Goal: Task Accomplishment & Management: Manage account settings

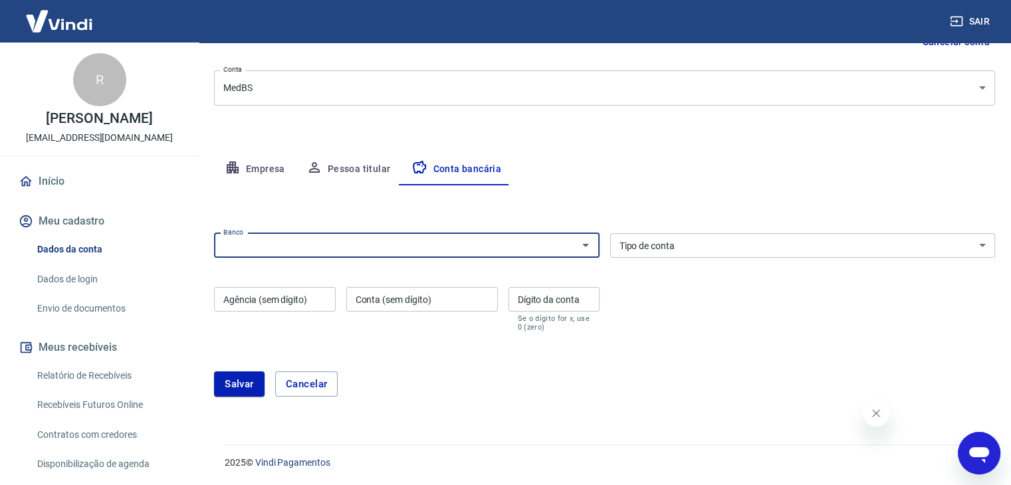
click at [364, 172] on button "Pessoa titular" at bounding box center [349, 170] width 106 height 32
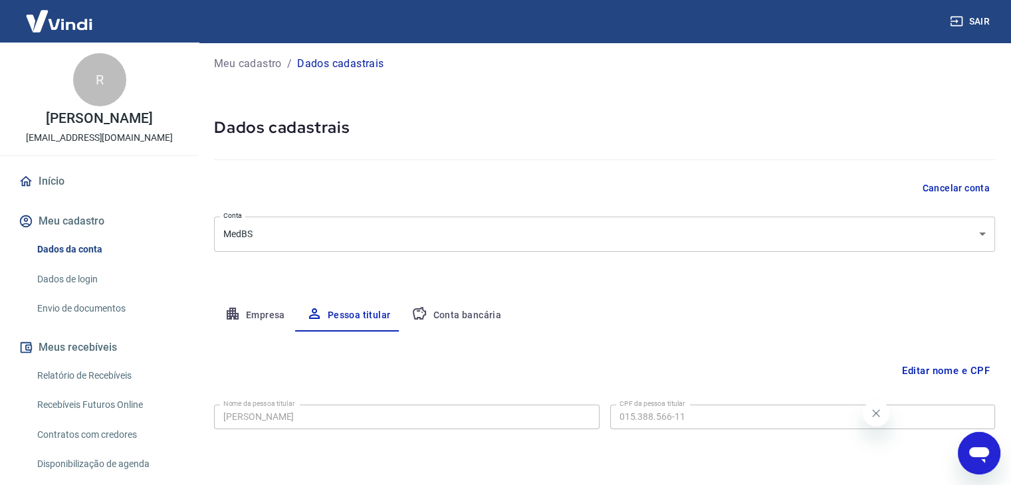
scroll to position [46, 0]
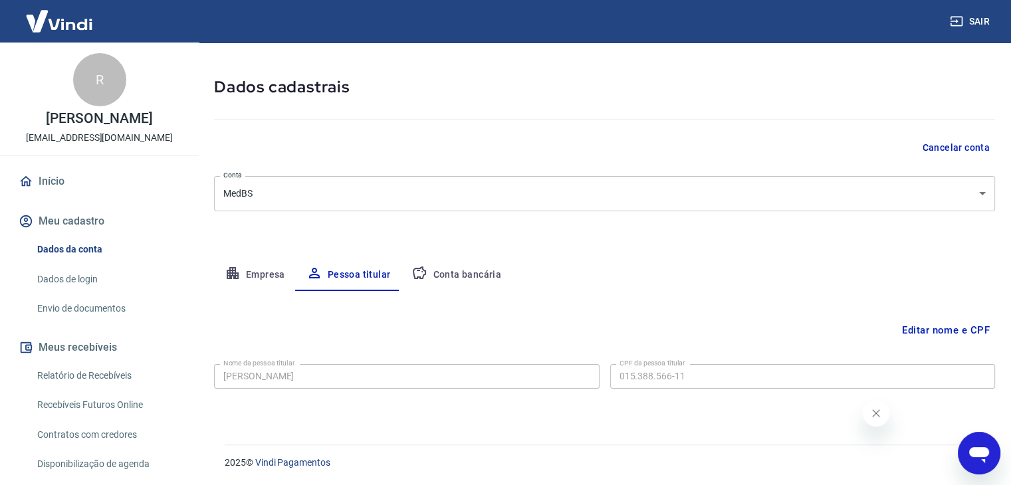
click at [96, 304] on link "Envio de documentos" at bounding box center [107, 308] width 151 height 27
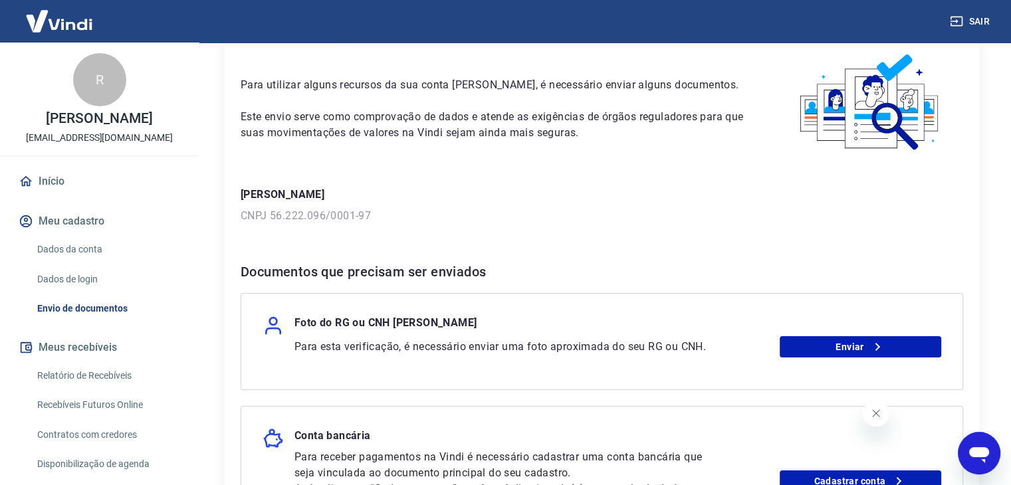
scroll to position [199, 0]
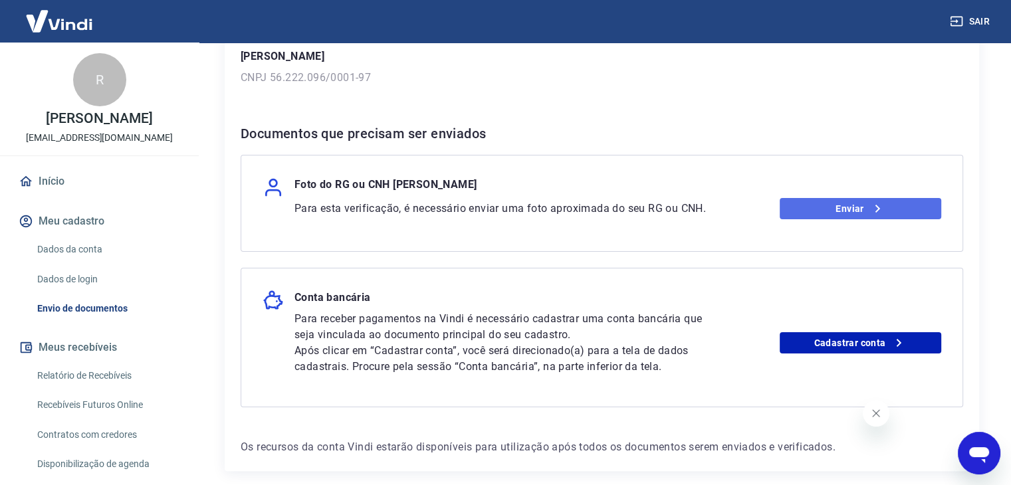
click at [828, 203] on link "Enviar" at bounding box center [861, 208] width 162 height 21
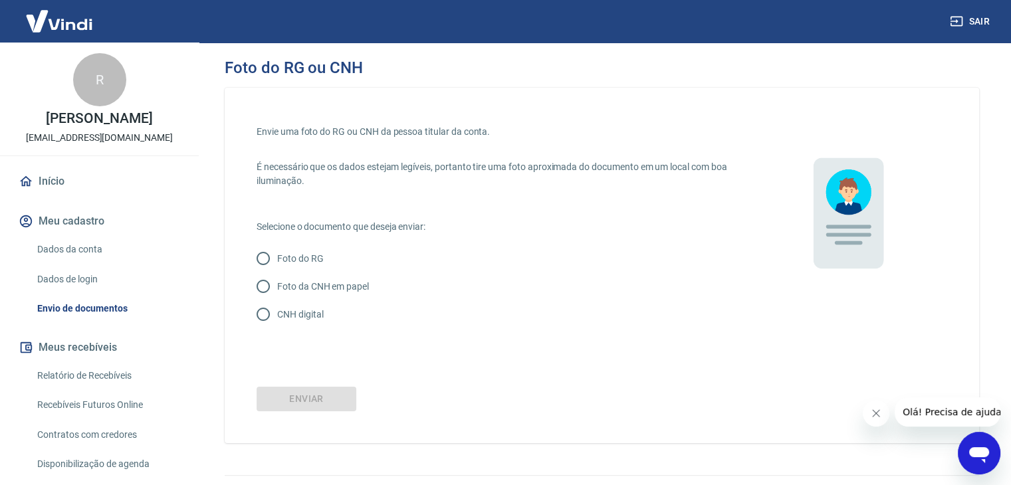
click at [260, 287] on input "Foto da CNH em papel" at bounding box center [263, 287] width 28 height 28
radio input "true"
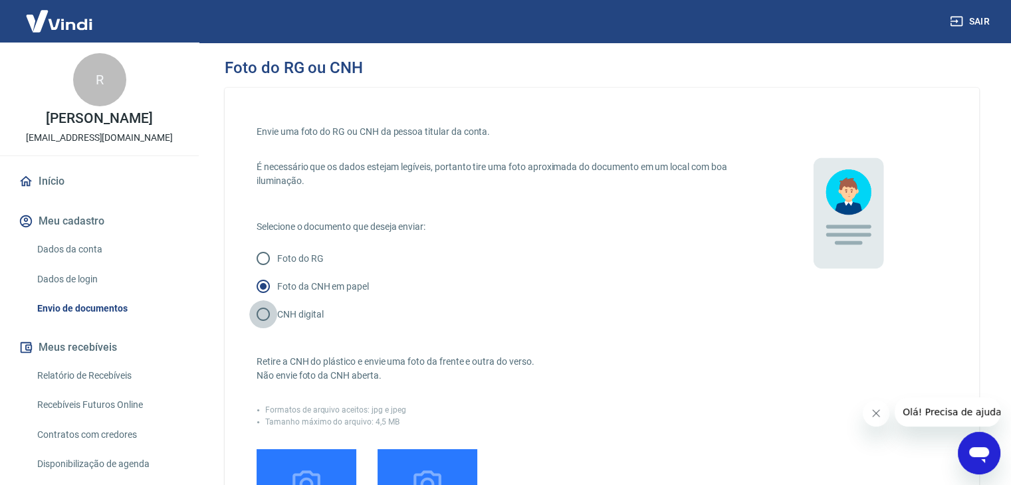
click at [262, 312] on input "CNH digital" at bounding box center [263, 315] width 28 height 28
radio input "true"
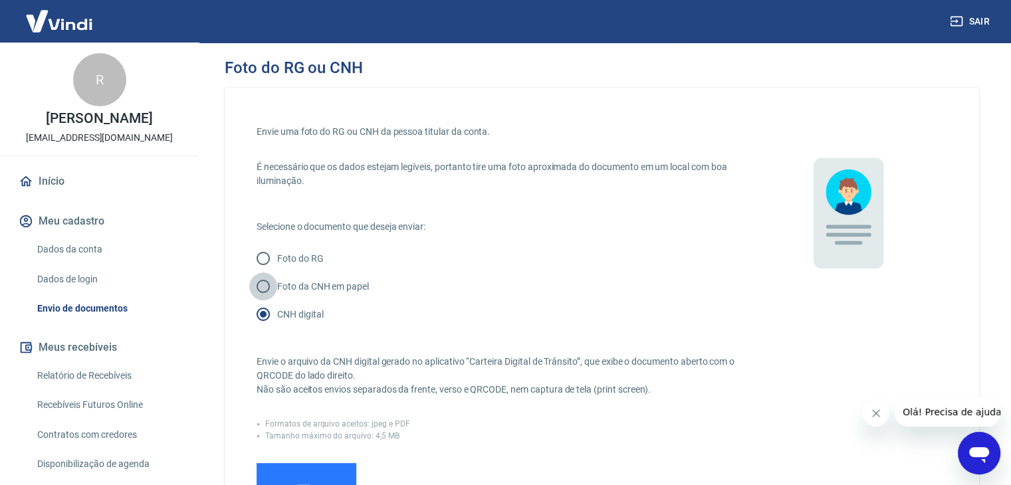
click at [261, 287] on input "Foto da CNH em papel" at bounding box center [263, 287] width 28 height 28
radio input "true"
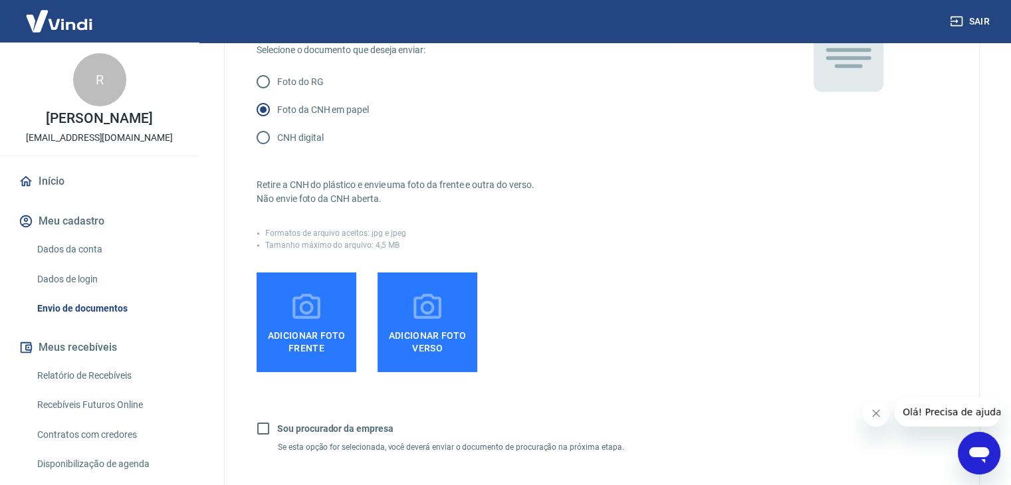
scroll to position [199, 0]
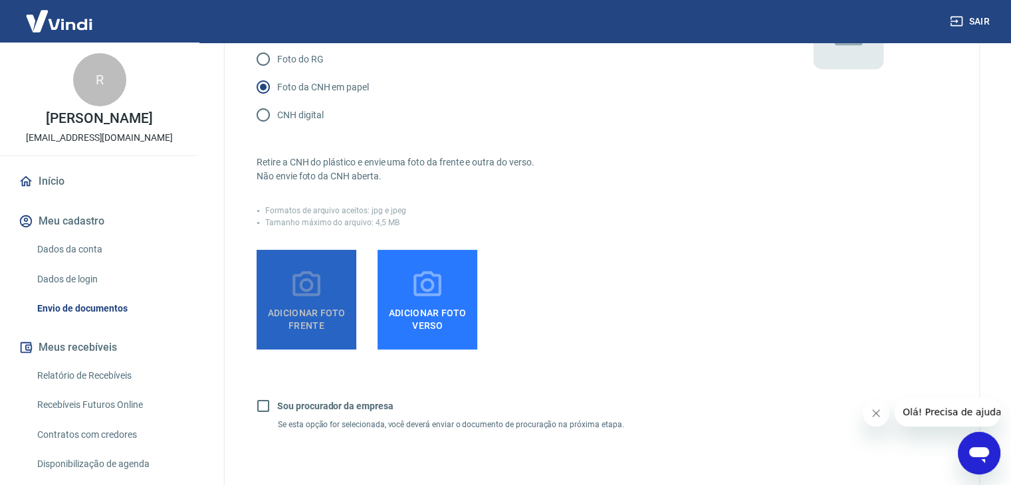
click at [334, 296] on label "Adicionar foto frente" at bounding box center [307, 300] width 100 height 100
click at [0, 0] on input "Adicionar foto frente" at bounding box center [0, 0] width 0 height 0
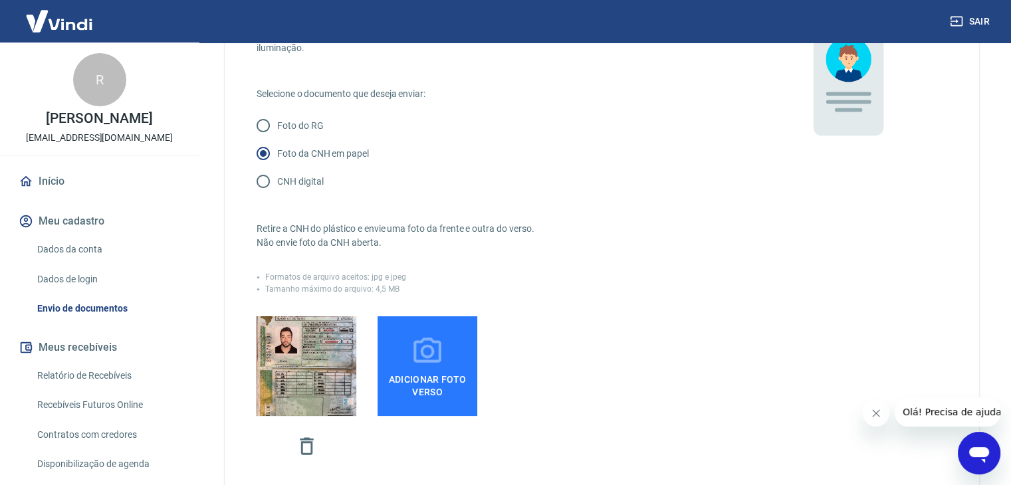
scroll to position [133, 0]
click at [437, 339] on icon at bounding box center [427, 351] width 33 height 33
click at [0, 0] on input "Adicionar foto verso" at bounding box center [0, 0] width 0 height 0
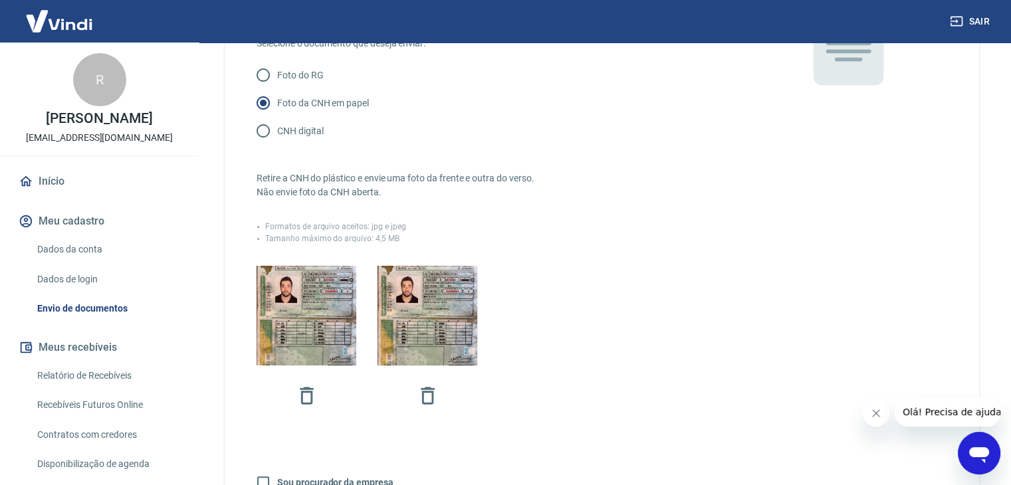
scroll to position [392, 0]
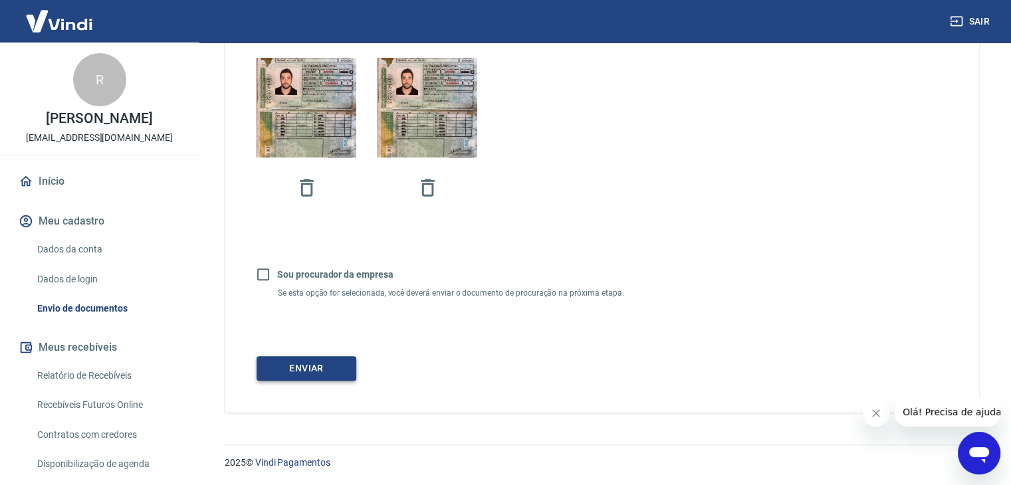
click at [332, 365] on button "Enviar" at bounding box center [307, 368] width 100 height 25
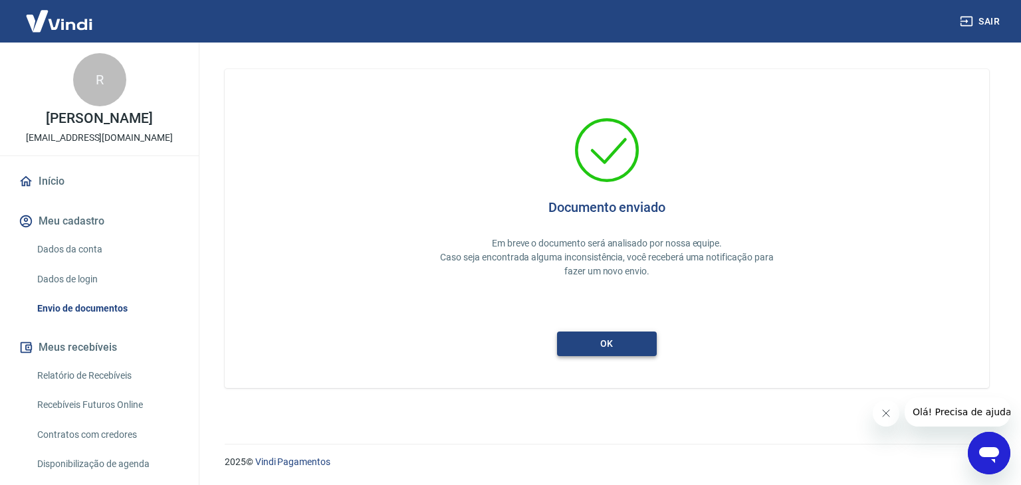
click at [586, 331] on div "Documento enviado Em breve o documento será analisado por nossa equipe. Caso se…" at bounding box center [607, 228] width 701 height 255
click at [604, 340] on button "ok" at bounding box center [607, 344] width 100 height 25
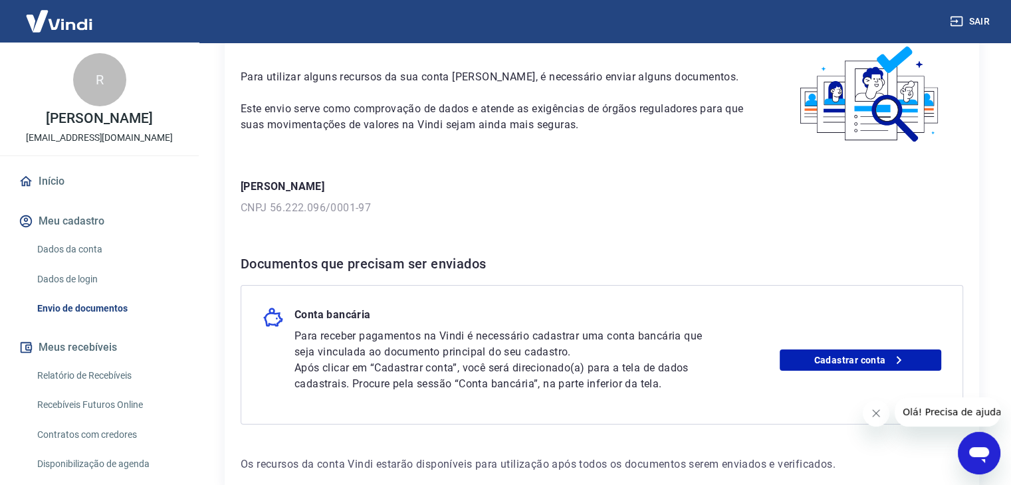
scroll to position [146, 0]
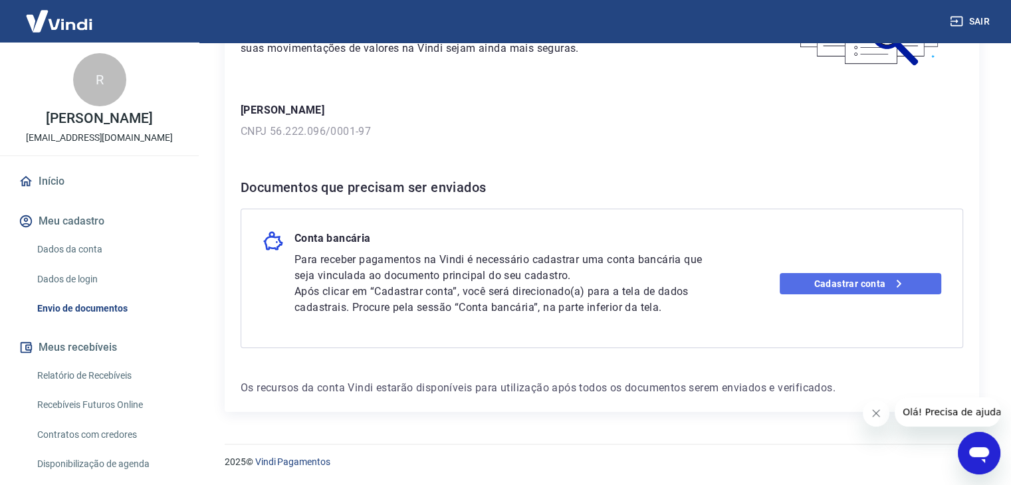
click at [822, 279] on link "Cadastrar conta" at bounding box center [861, 283] width 162 height 21
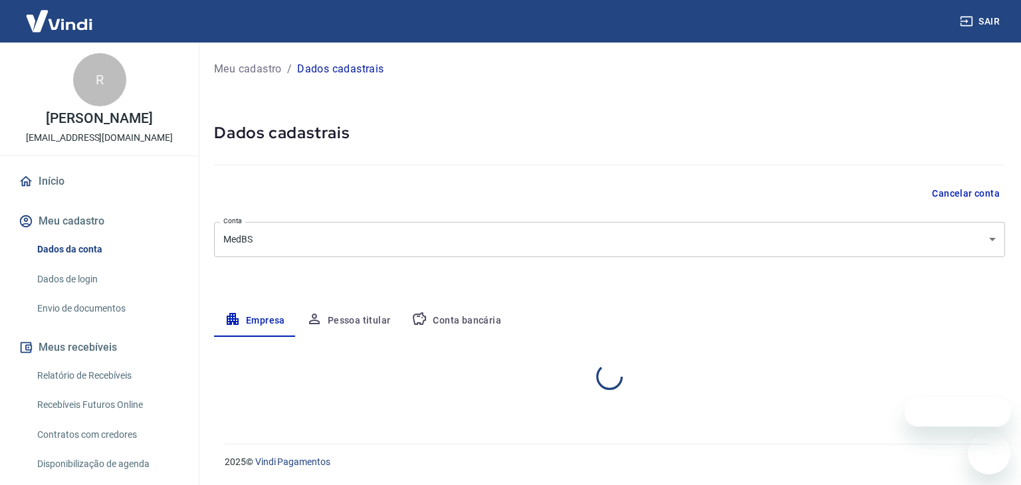
select select "MG"
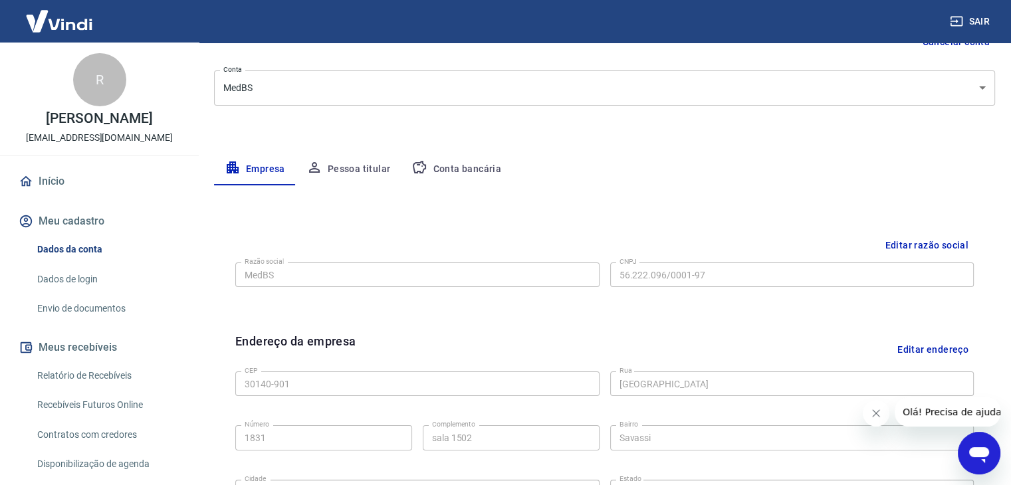
scroll to position [74, 0]
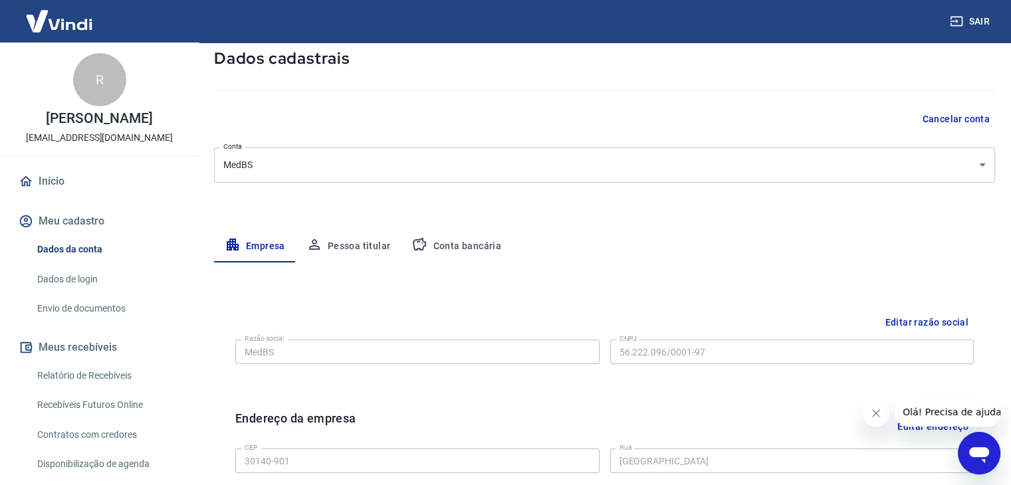
click at [468, 246] on button "Conta bancária" at bounding box center [456, 247] width 111 height 32
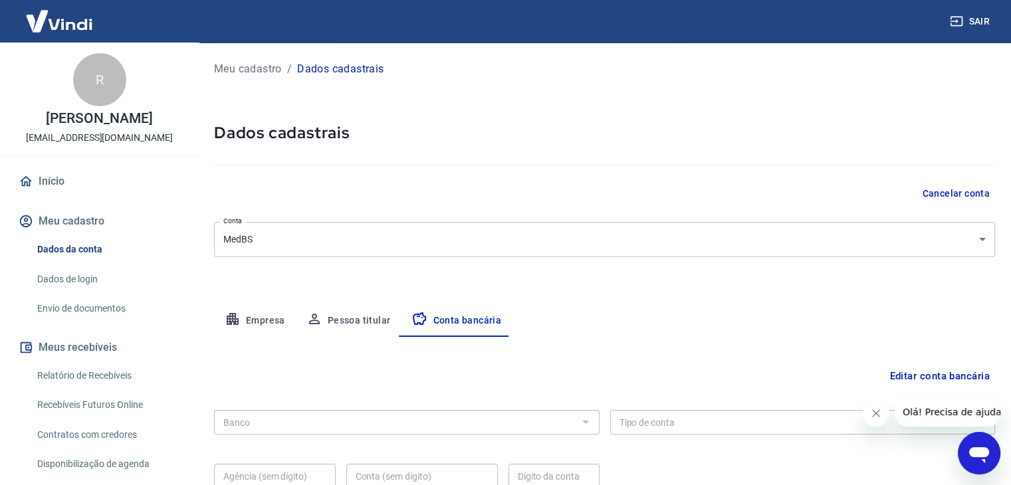
scroll to position [120, 0]
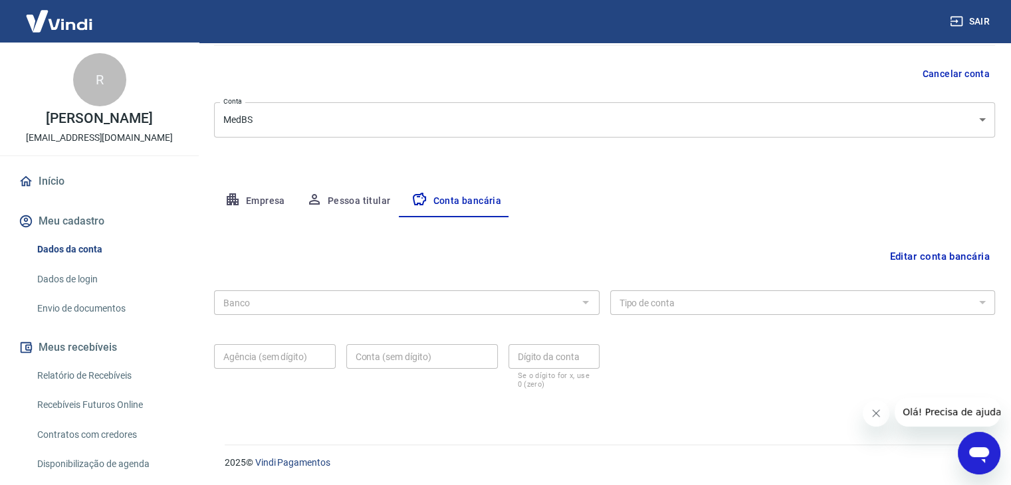
click at [921, 256] on button "Editar conta bancária" at bounding box center [939, 256] width 111 height 25
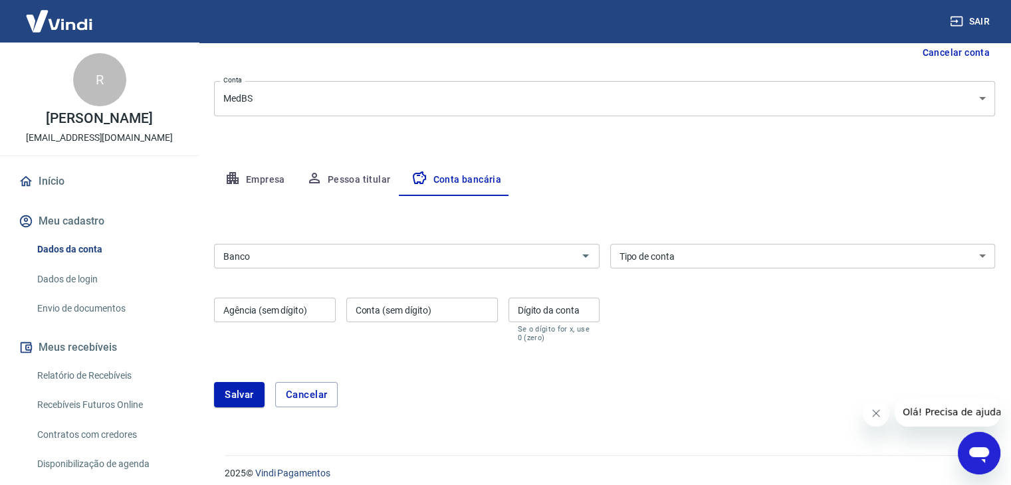
scroll to position [152, 0]
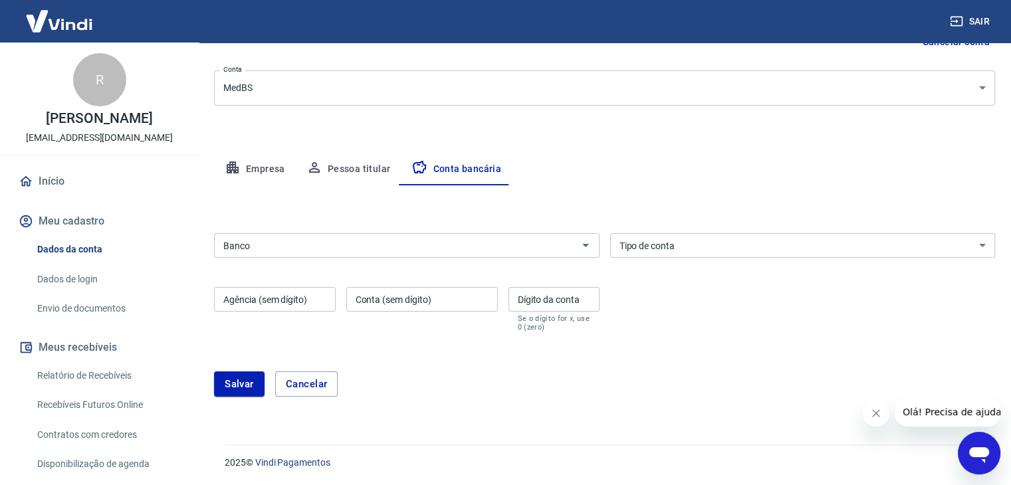
click at [316, 244] on input "Banco" at bounding box center [396, 245] width 356 height 17
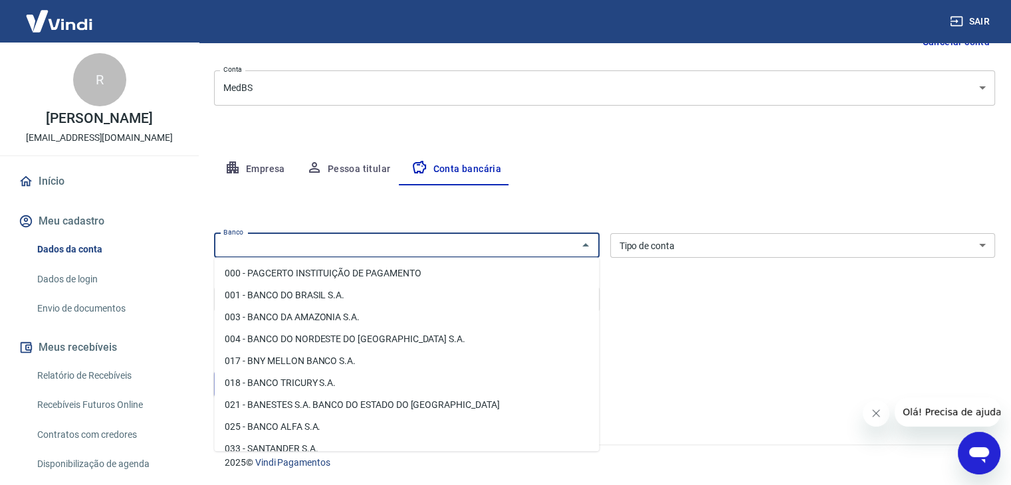
click at [331, 243] on input "Banco" at bounding box center [396, 245] width 356 height 17
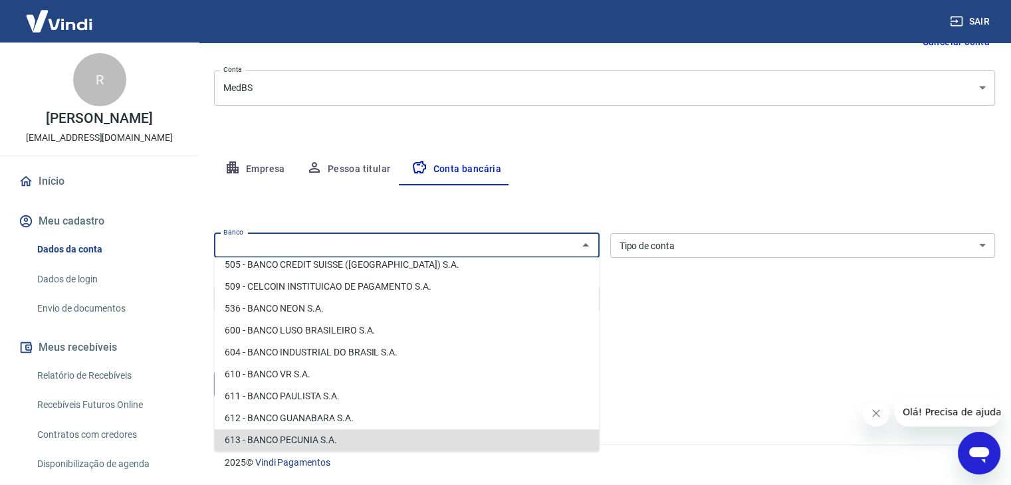
scroll to position [1667, 0]
